Goal: Find specific page/section: Find specific page/section

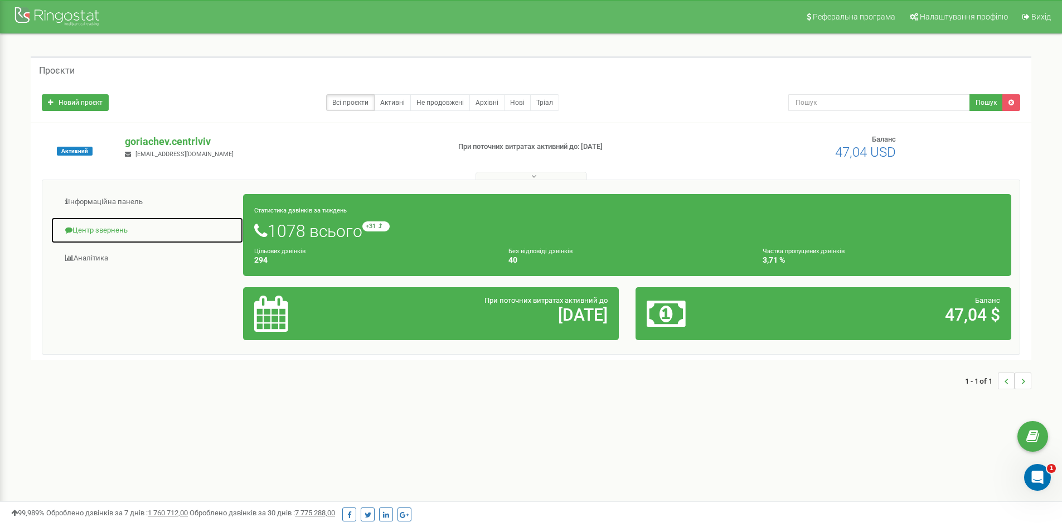
click at [119, 229] on link "Центр звернень" at bounding box center [147, 230] width 193 height 27
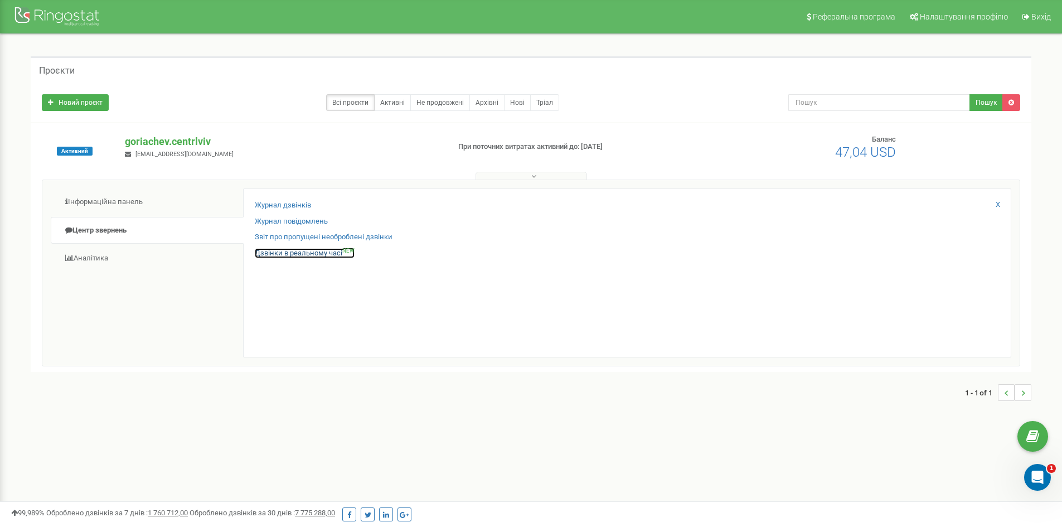
click at [296, 252] on link "Дзвінки в реальному часі NEW" at bounding box center [305, 253] width 100 height 11
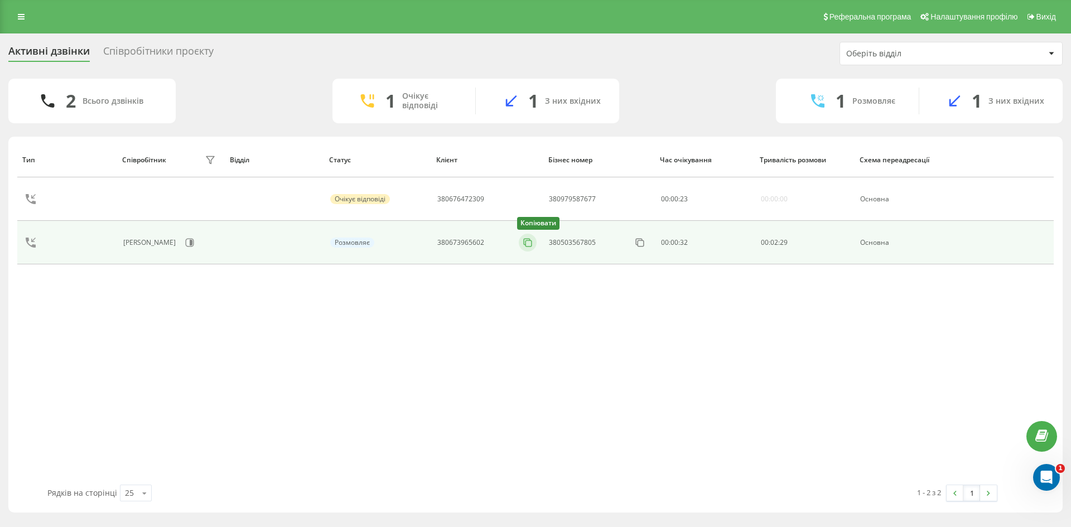
click at [529, 244] on icon at bounding box center [527, 242] width 11 height 11
